Goal: Information Seeking & Learning: Learn about a topic

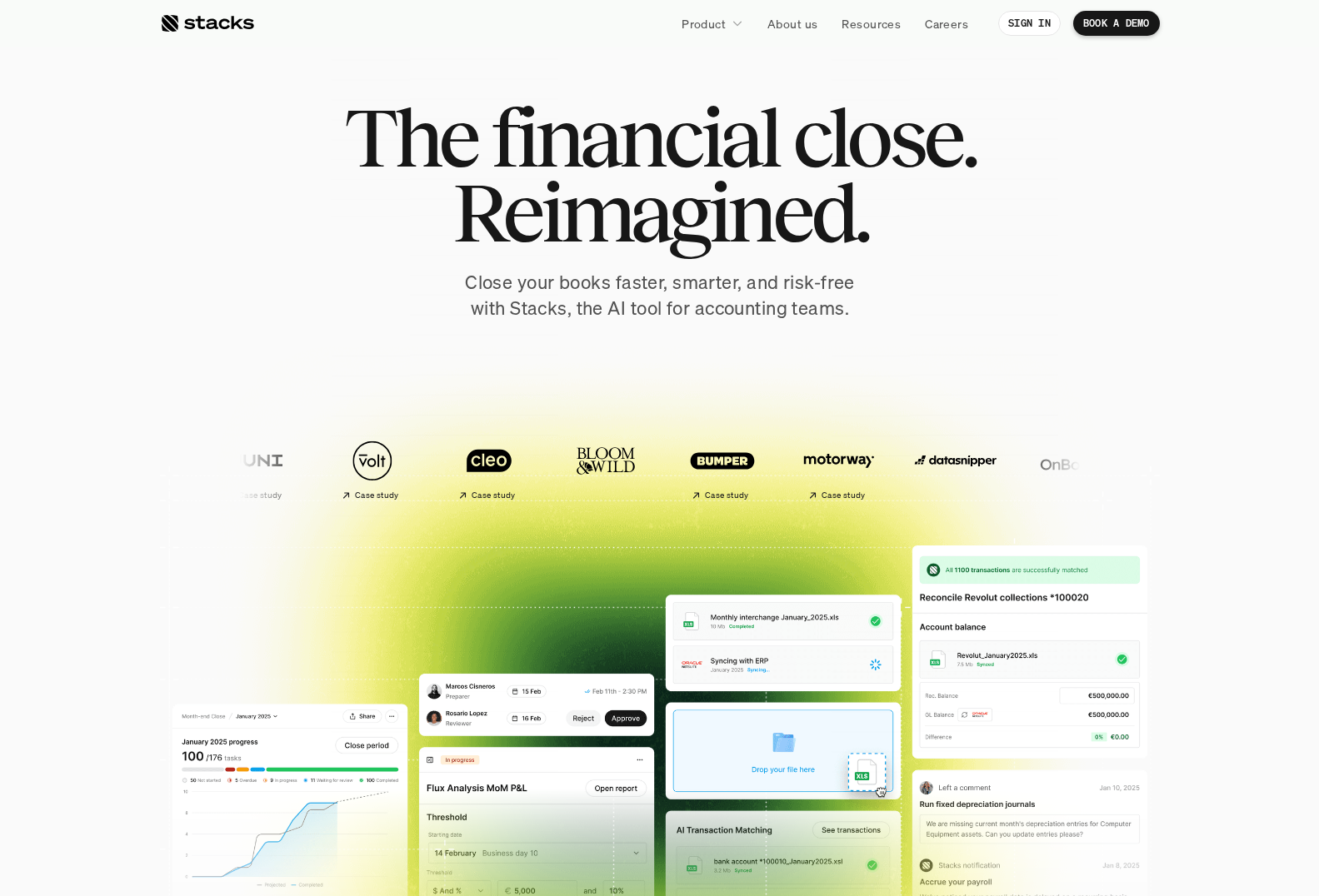
click at [173, 215] on div at bounding box center [660, 408] width 1000 height 750
click at [217, 273] on div "The financial close. Reimagined. Close your books faster, smarter, and risk-fre…" at bounding box center [660, 210] width 933 height 221
click at [205, 278] on div "The financial close. Reimagined. Close your books faster, smarter, and risk-fre…" at bounding box center [660, 210] width 933 height 221
click at [176, 298] on div at bounding box center [660, 408] width 1000 height 750
click at [802, 21] on p "About us" at bounding box center [793, 23] width 50 height 18
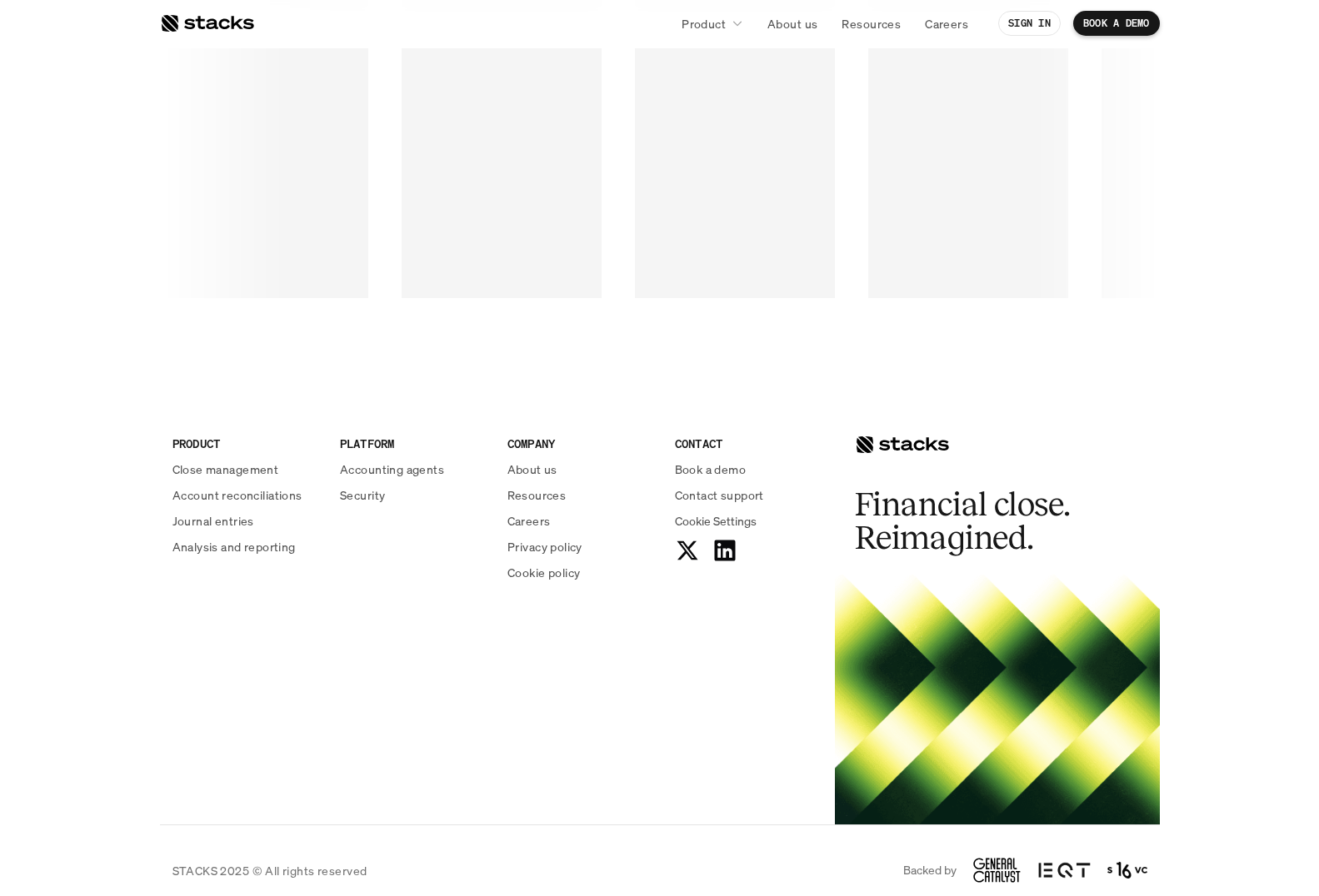
scroll to position [2716, 0]
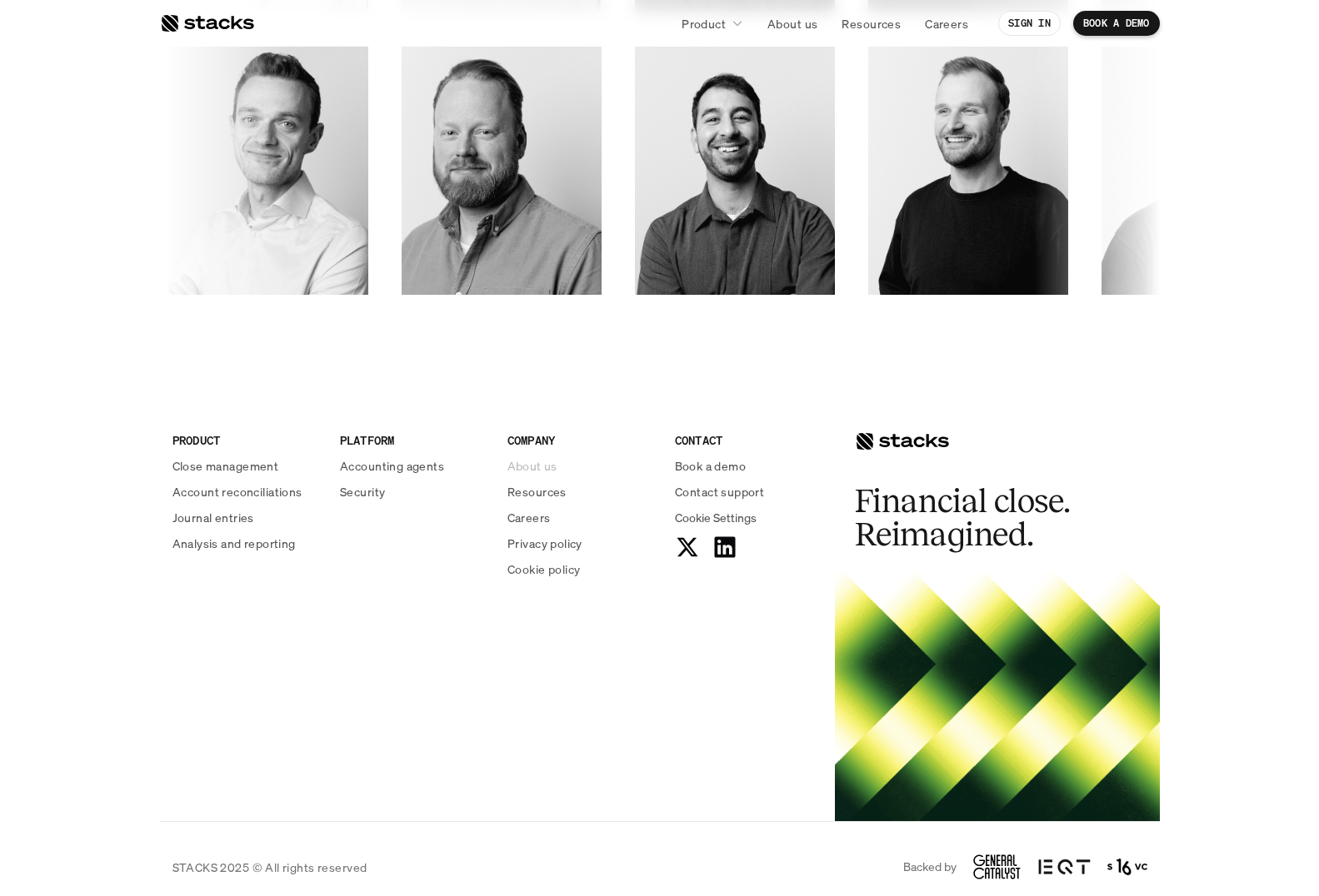
click at [551, 466] on p "About us" at bounding box center [532, 466] width 50 height 18
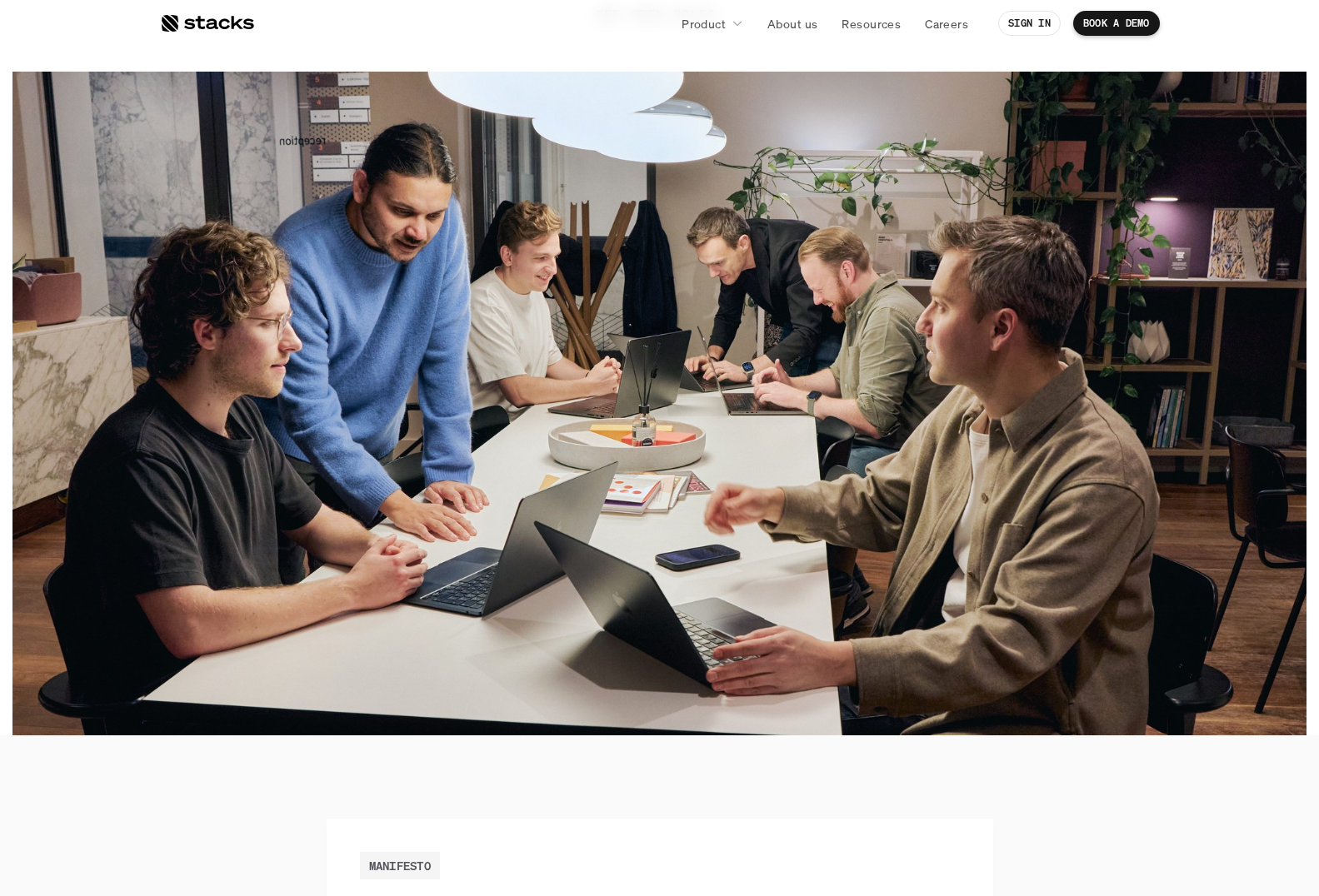
scroll to position [33, 0]
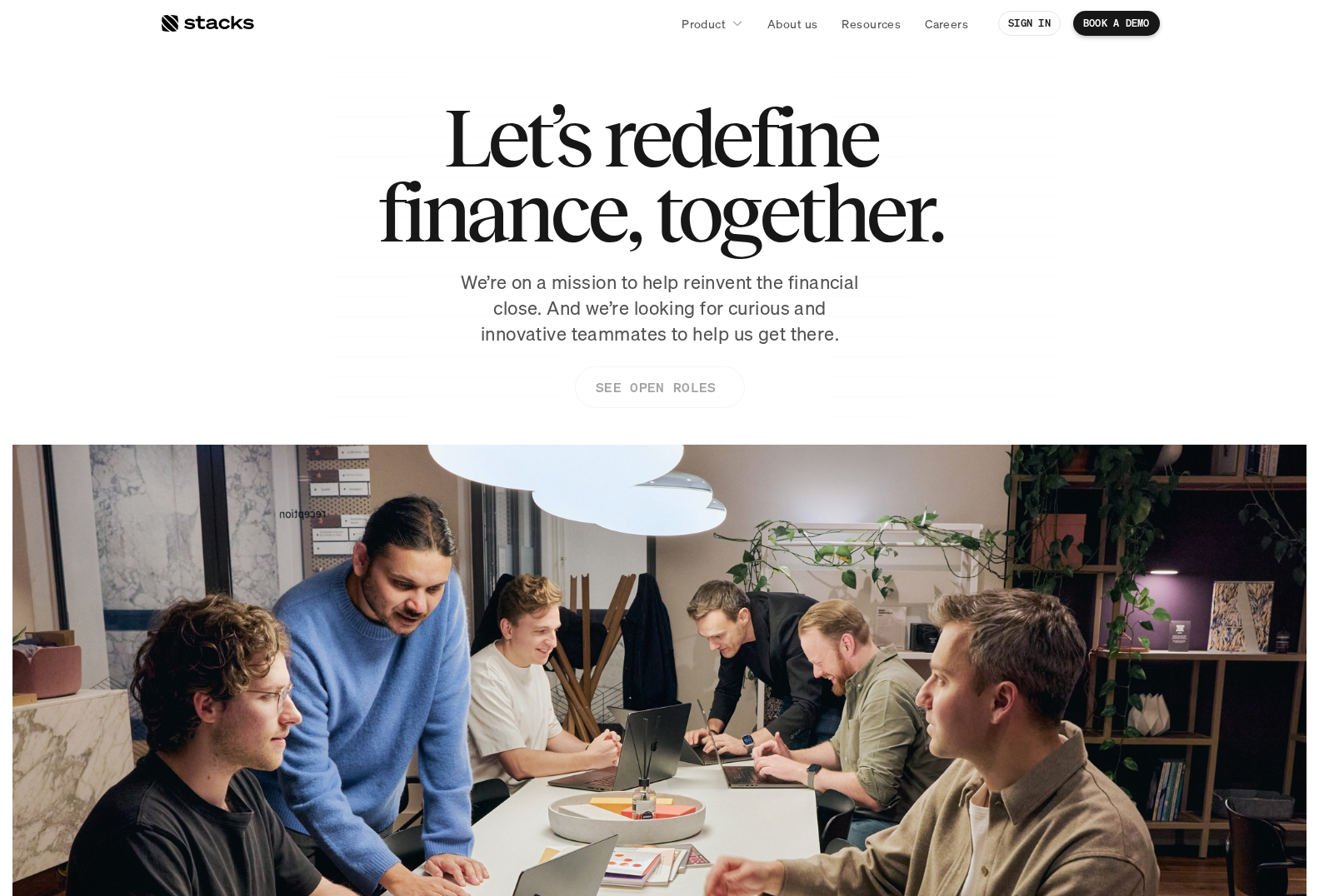
click at [675, 389] on p "SEE OPEN ROLES" at bounding box center [654, 387] width 120 height 24
click at [908, 284] on div "Let’s redefine finance, together. We’re on a mission to help reinvent the finan…" at bounding box center [660, 262] width 1000 height 325
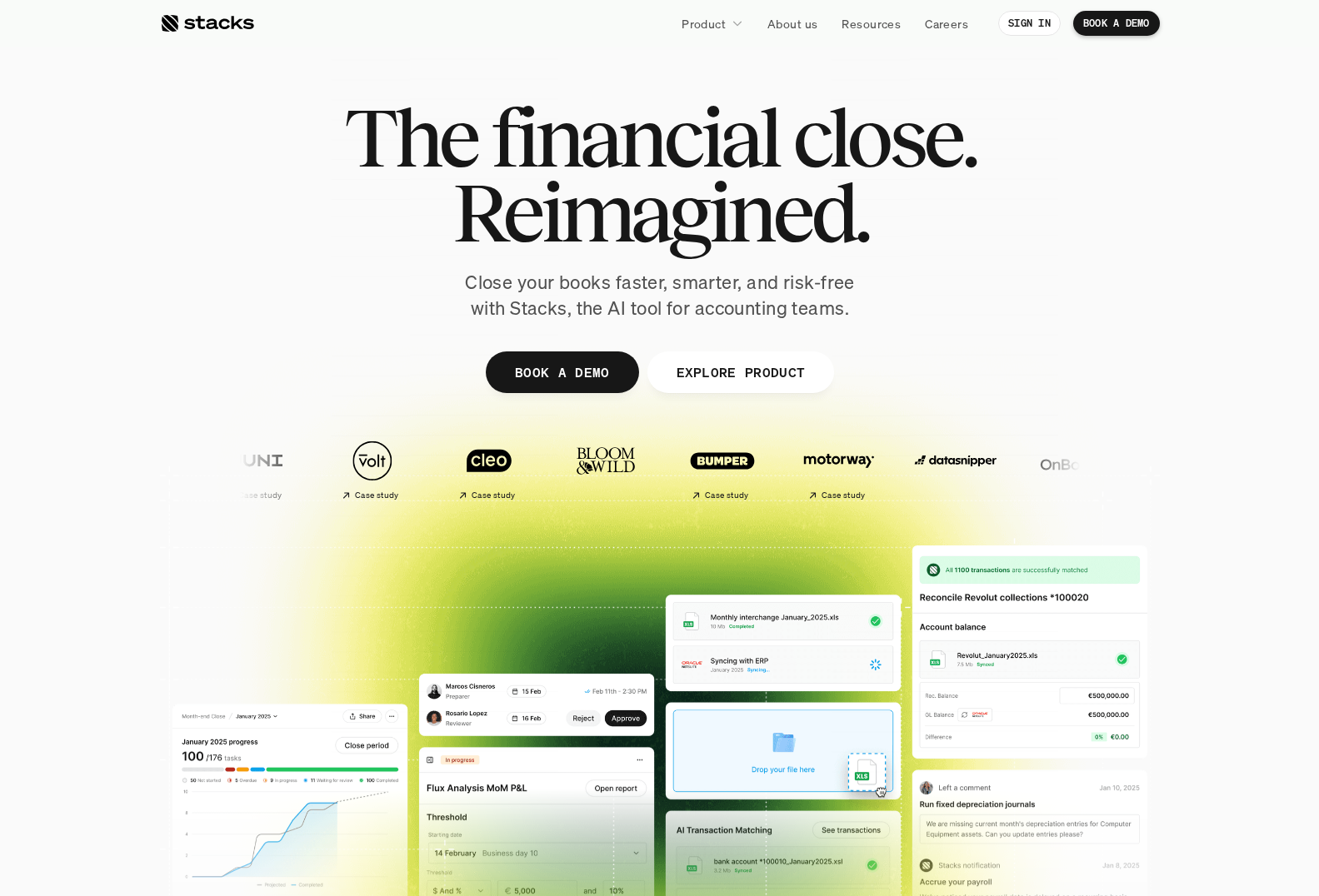
click at [222, 255] on div "The financial close. Reimagined. Close your books faster, smarter, and risk-fre…" at bounding box center [660, 210] width 933 height 221
click at [211, 248] on div "The financial close. Reimagined. Close your books faster, smarter, and risk-fre…" at bounding box center [660, 210] width 933 height 221
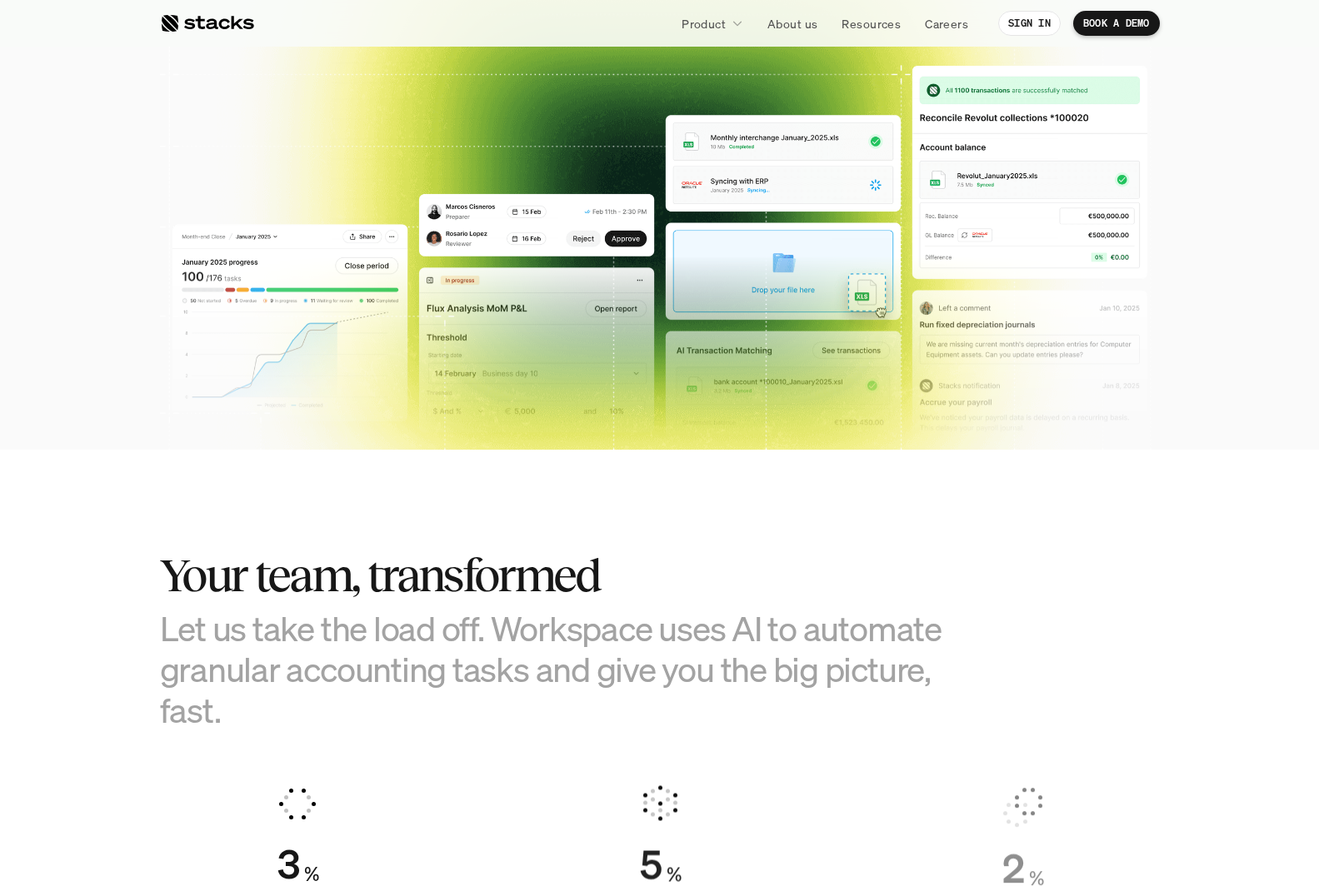
click at [479, 565] on h2 "Your team, transformed" at bounding box center [577, 575] width 833 height 52
click at [157, 549] on section "Your team, transformed Let us take the load off. Workspace uses AI to automate …" at bounding box center [659, 760] width 1319 height 622
click at [119, 498] on section "Your team, transformed Let us take the load off. Workspace uses AI to automate …" at bounding box center [659, 760] width 1319 height 622
click at [120, 497] on section "Your team, transformed Let us take the load off. Workspace uses AI to automate …" at bounding box center [659, 760] width 1319 height 622
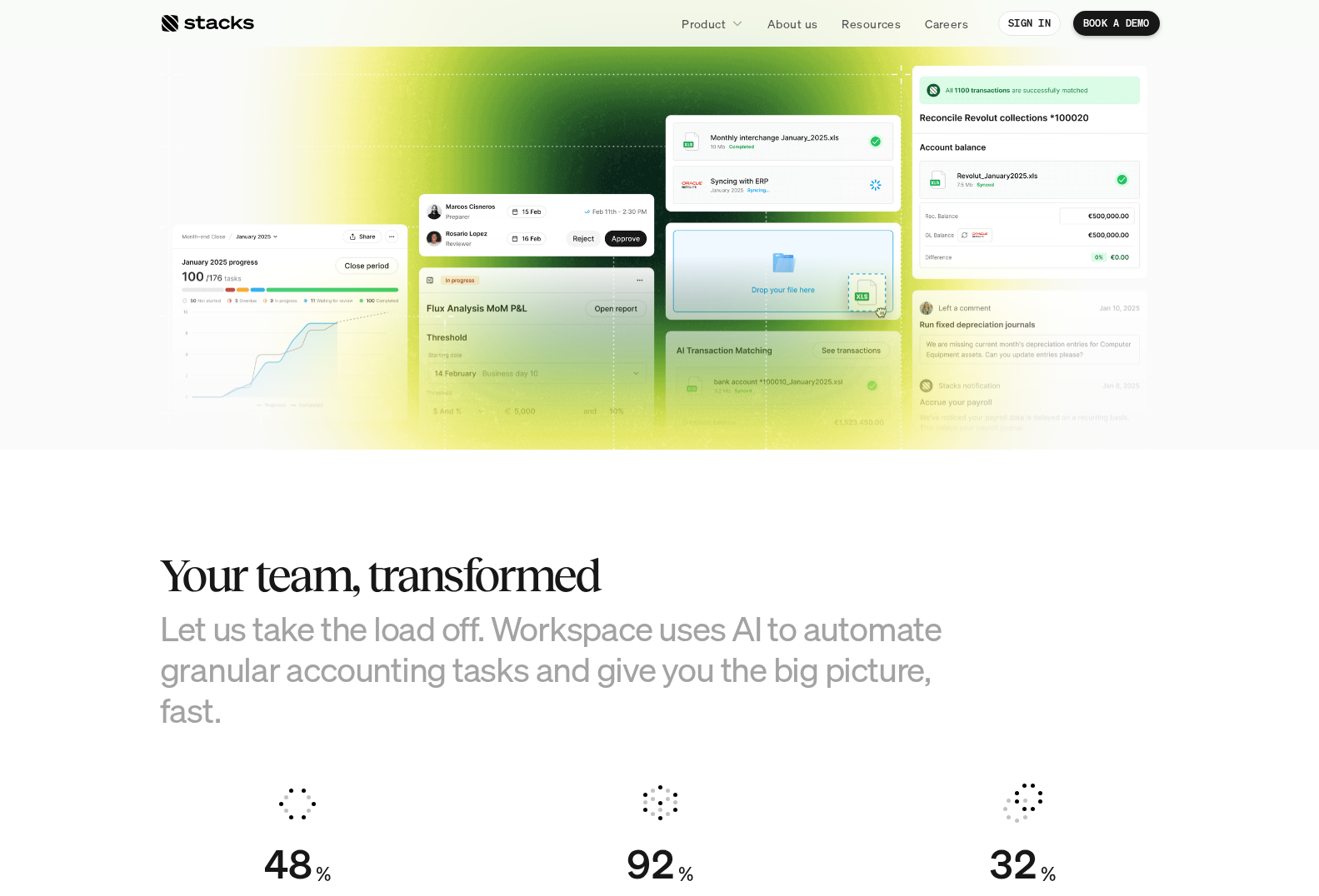
click at [120, 497] on section "Your team, transformed Let us take the load off. Workspace uses AI to automate …" at bounding box center [659, 760] width 1319 height 622
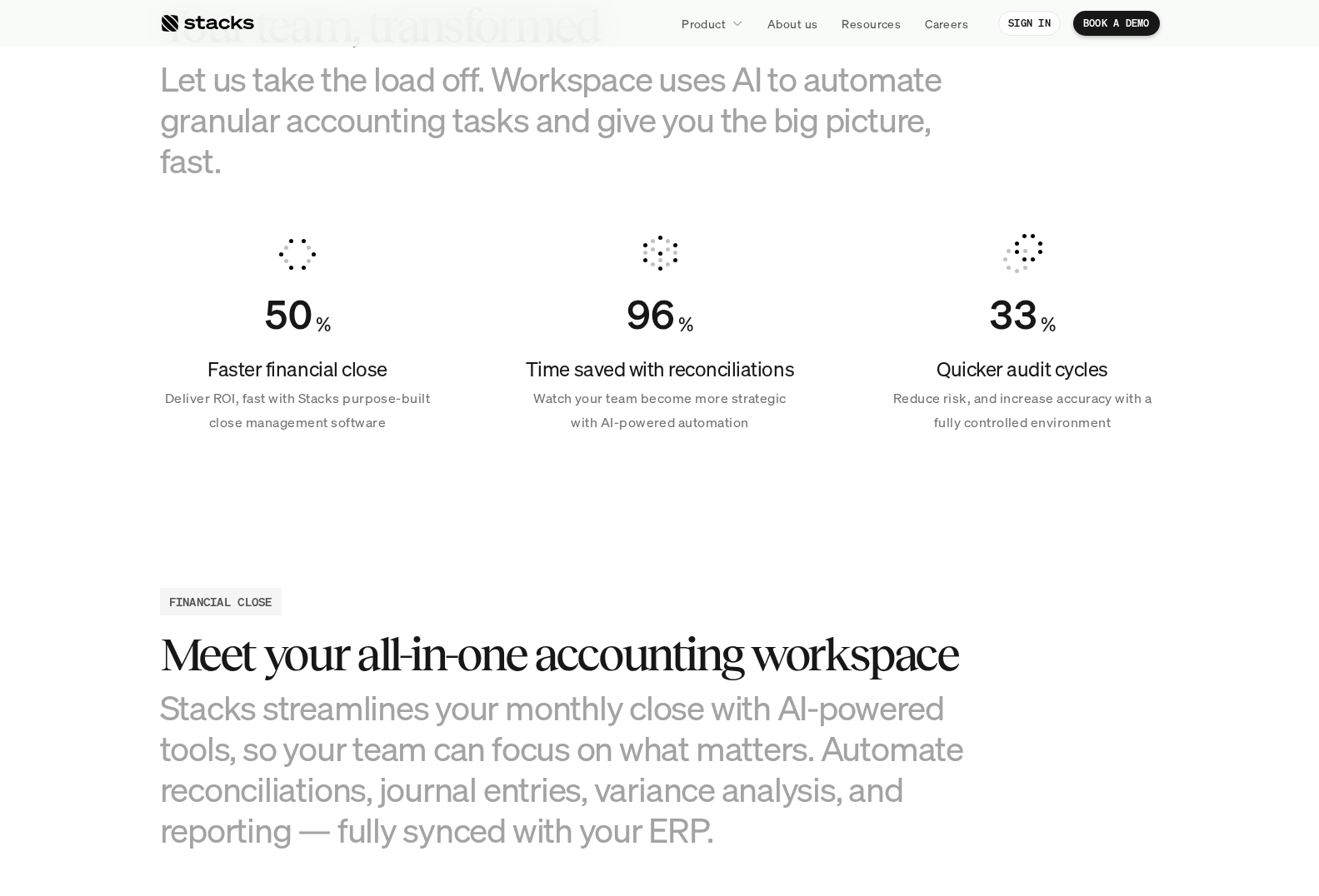
click at [120, 497] on section "Your team, transformed Let us take the load off. Workspace uses AI to automate …" at bounding box center [659, 210] width 1319 height 622
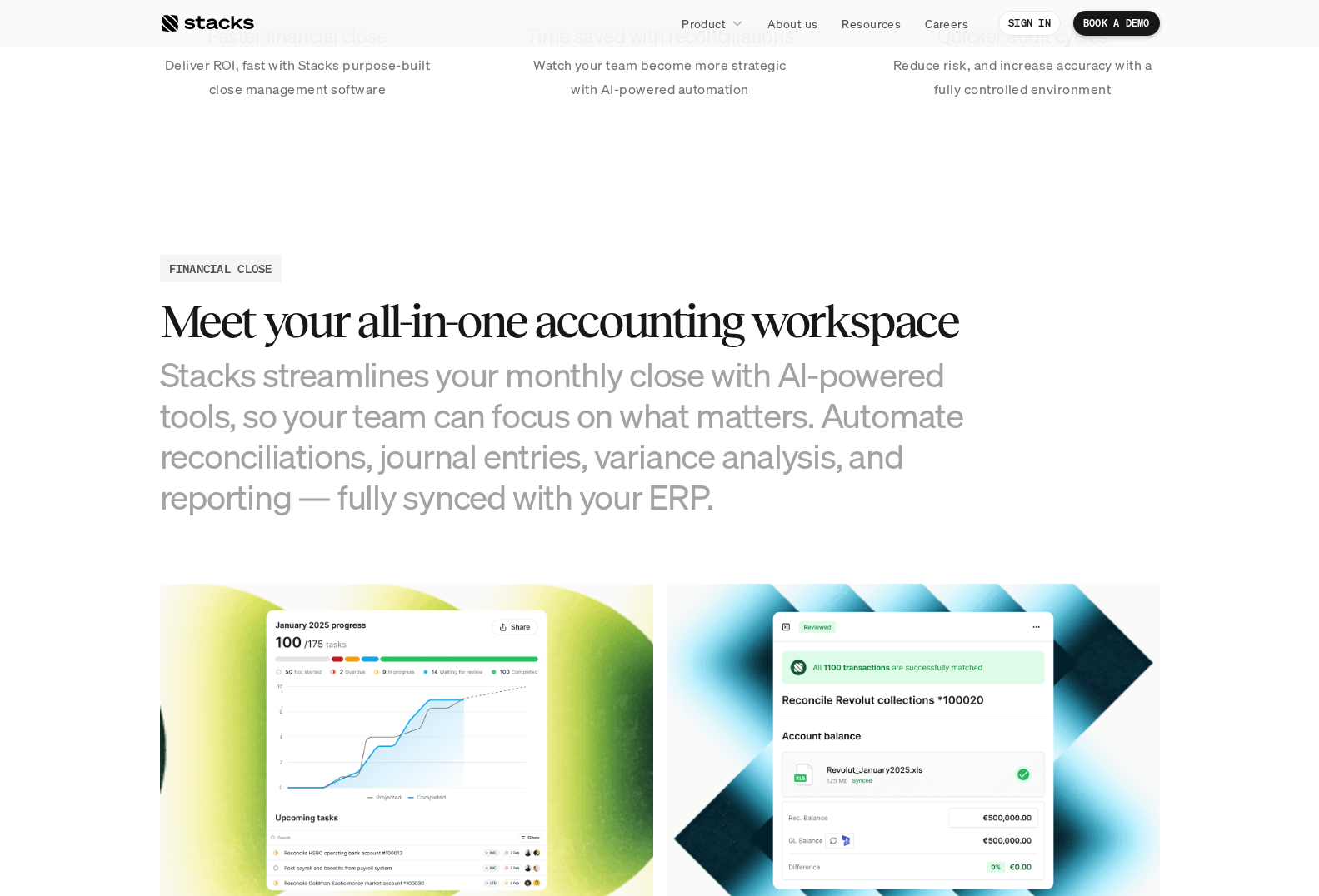
scroll to position [1534, 0]
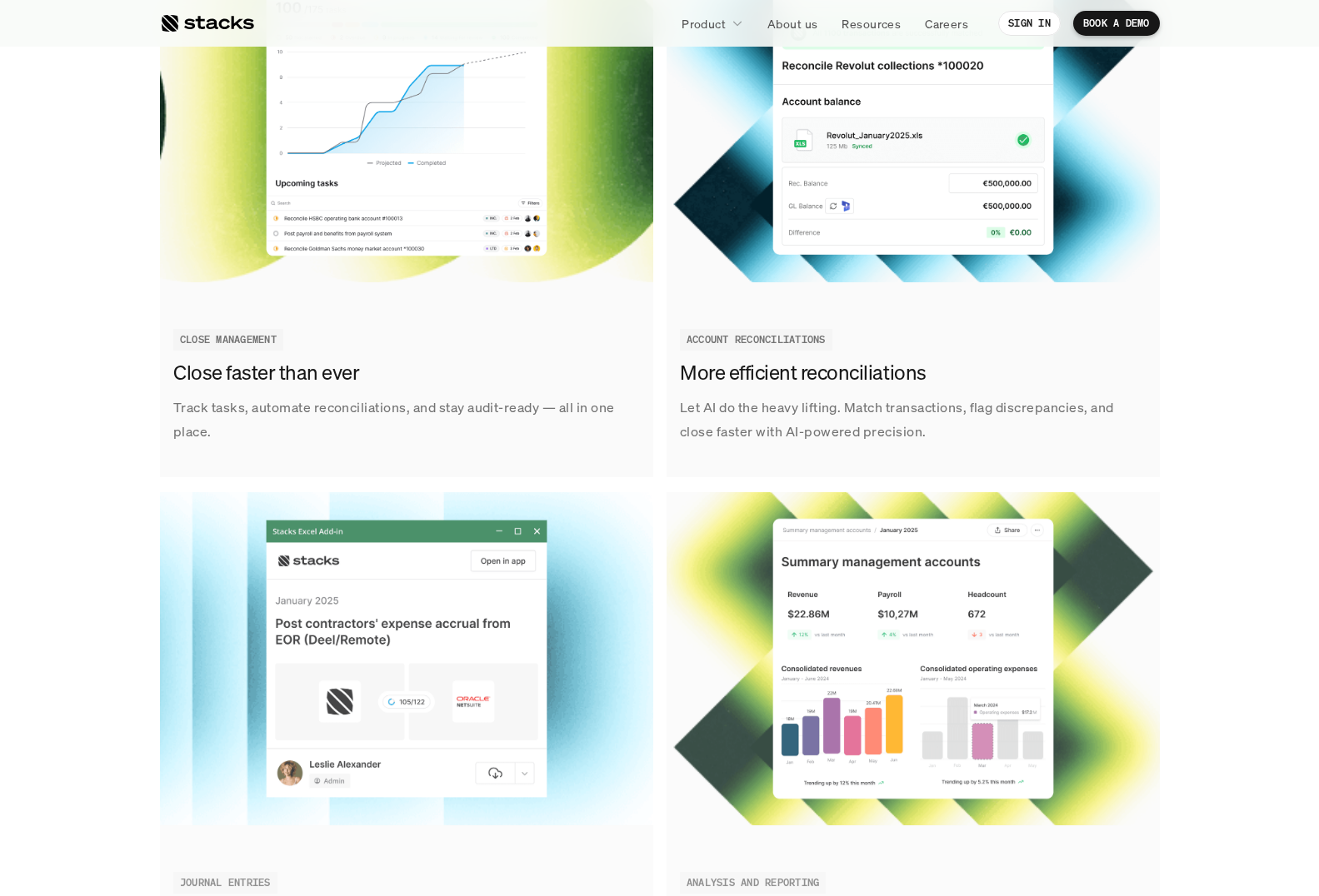
click at [70, 490] on div "Track tasks, automate reconciliations, and stay audit-ready — all in one place.…" at bounding box center [659, 754] width 1294 height 1610
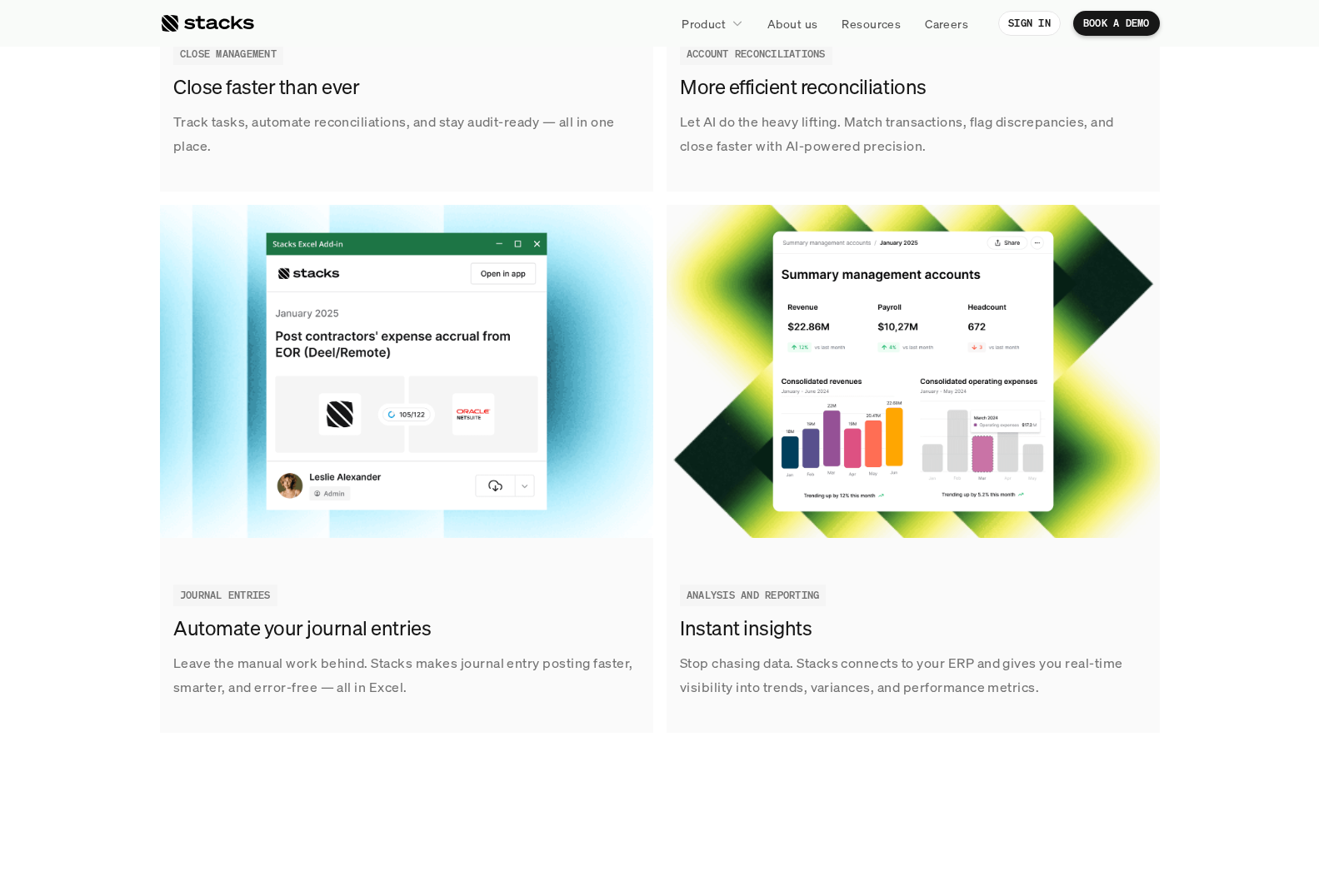
click at [70, 490] on div "Track tasks, automate reconciliations, and stay audit-ready — all in one place.…" at bounding box center [659, 469] width 1294 height 1610
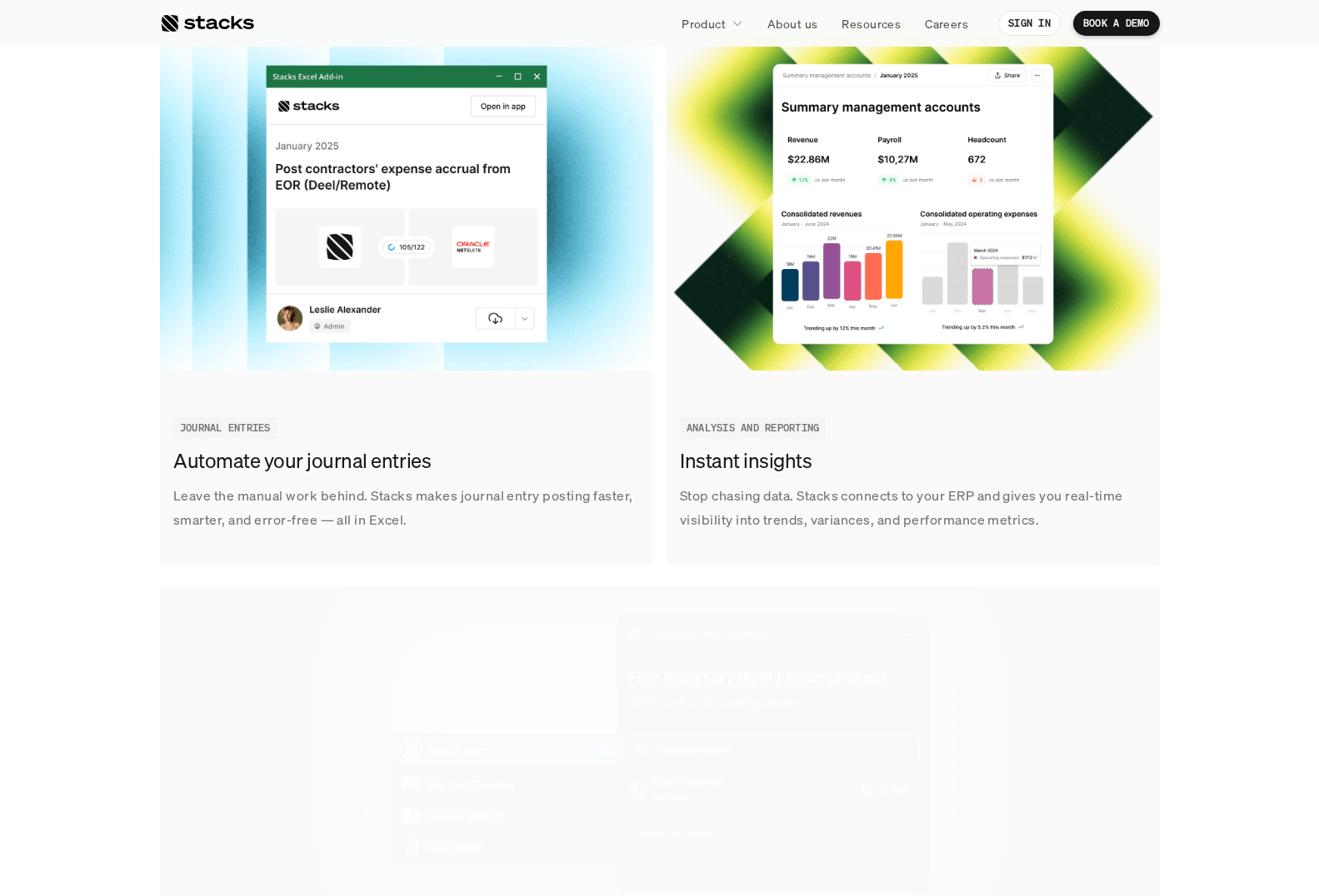
scroll to position [2879, 0]
